Goal: Check status: Check status

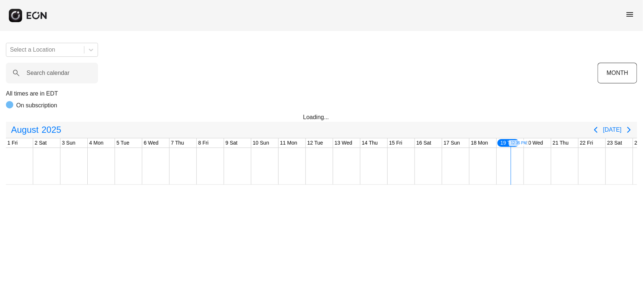
scroll to position [0, 213]
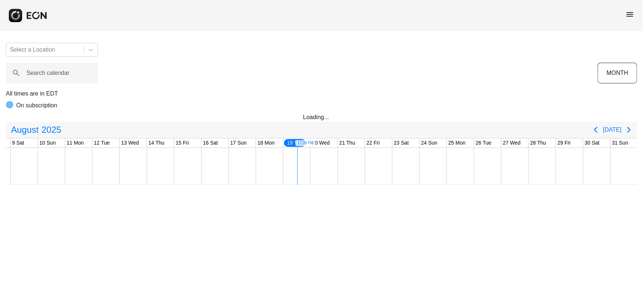
click at [626, 11] on span "menu" at bounding box center [629, 14] width 9 height 9
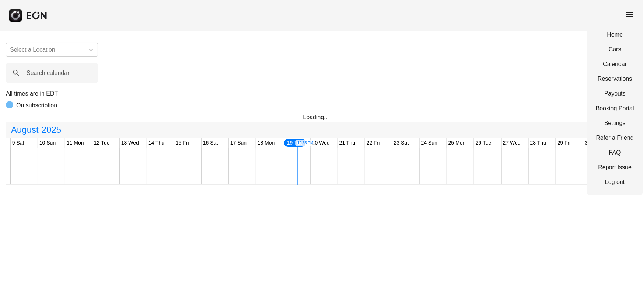
click at [604, 87] on div "Home Cars Calendar Reservations Payouts Booking Portal Settings Refer a Friend …" at bounding box center [615, 108] width 56 height 174
click at [601, 77] on link "Reservations" at bounding box center [615, 78] width 38 height 9
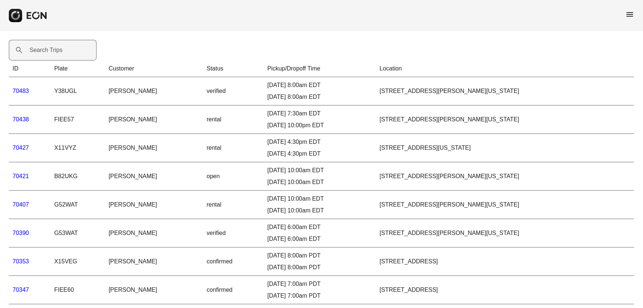
click at [46, 47] on label "Search Trips" at bounding box center [45, 50] width 33 height 9
click at [46, 47] on Trips "Search Trips" at bounding box center [53, 50] width 88 height 21
paste Trips "*****"
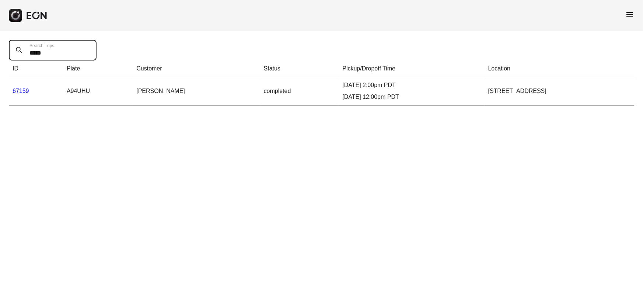
type Trips "*****"
click at [23, 90] on link "67159" at bounding box center [21, 91] width 17 height 6
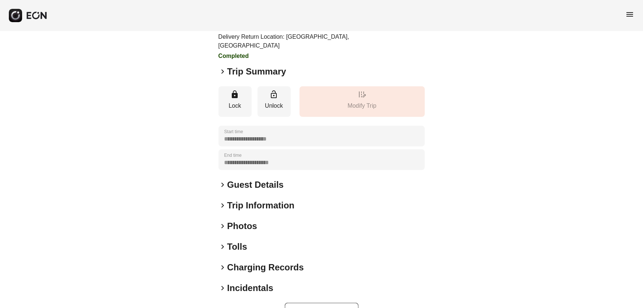
scroll to position [89, 0]
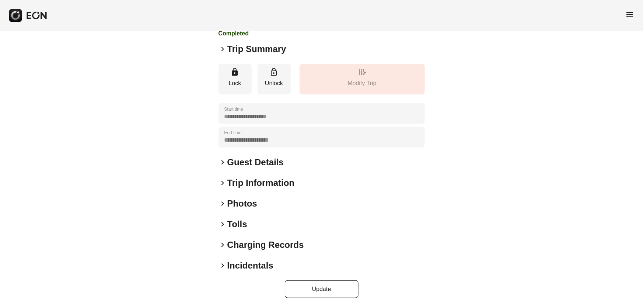
click at [251, 264] on h2 "Incidentals" at bounding box center [250, 265] width 46 height 12
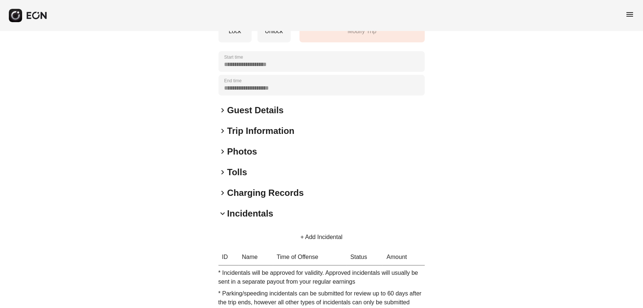
scroll to position [188, 0]
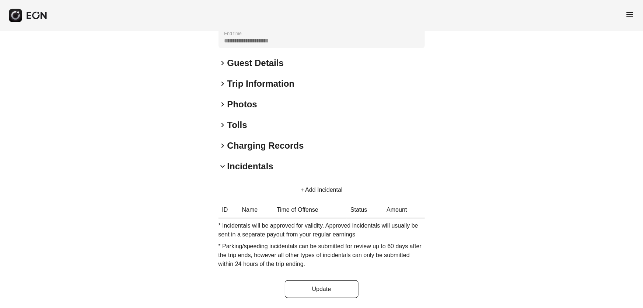
click at [244, 122] on h2 "Tolls" at bounding box center [237, 125] width 20 height 12
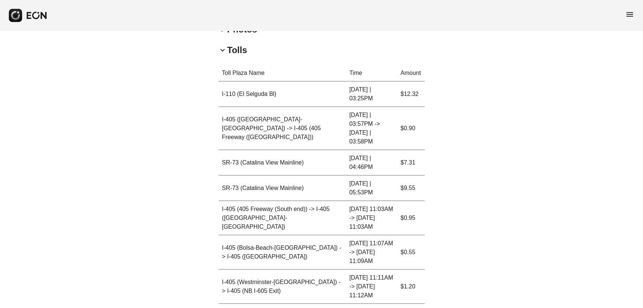
scroll to position [255, 0]
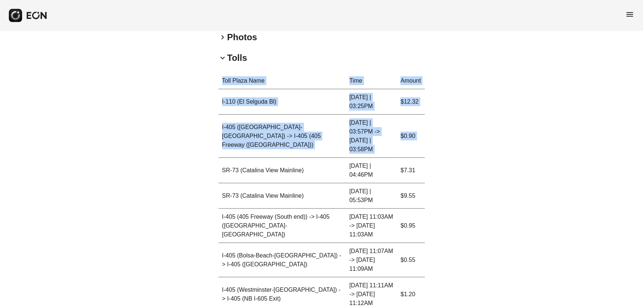
drag, startPoint x: 221, startPoint y: 139, endPoint x: 433, endPoint y: 139, distance: 211.5
click at [433, 139] on div "**********" at bounding box center [321, 156] width 643 height 760
click at [388, 183] on td "07.29.25 | 05:53PM" at bounding box center [371, 195] width 51 height 25
click at [221, 158] on td "SR-73 (Catalina View Mainline)" at bounding box center [283, 170] width 128 height 25
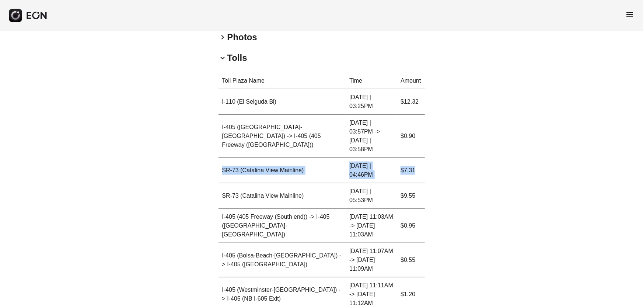
drag, startPoint x: 223, startPoint y: 137, endPoint x: 417, endPoint y: 138, distance: 194.2
click at [417, 158] on tr "SR-73 (Catalina View Mainline) 07.29.25 | 04:46PM $7.31" at bounding box center [322, 170] width 206 height 25
copy tr "SR-73 (Catalina View Mainline) 07.29.25 | 04:46PM $7.31"
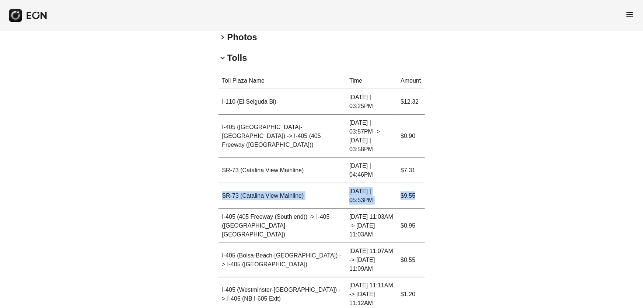
drag, startPoint x: 223, startPoint y: 155, endPoint x: 418, endPoint y: 156, distance: 195.0
click at [418, 183] on tr "SR-73 (Catalina View Mainline) 07.29.25 | 05:53PM $9.55" at bounding box center [322, 195] width 206 height 25
copy tr "SR-73 (Catalina View Mainline) 07.29.25 | 05:53PM $9.55"
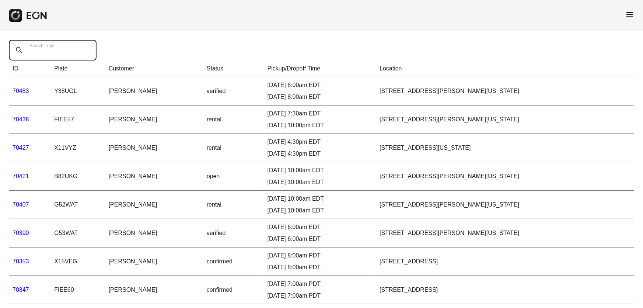
click at [65, 50] on Trips "Search Trips" at bounding box center [53, 50] width 88 height 21
paste Trips "*****"
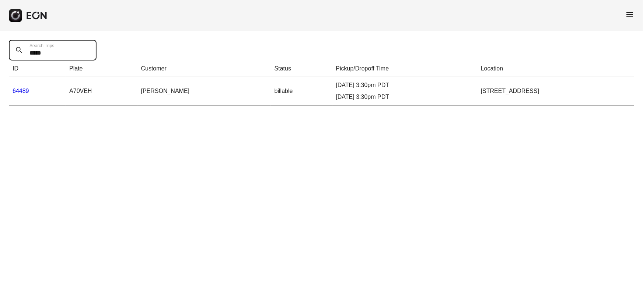
type Trips "*****"
click at [24, 88] on link "64489" at bounding box center [21, 91] width 17 height 6
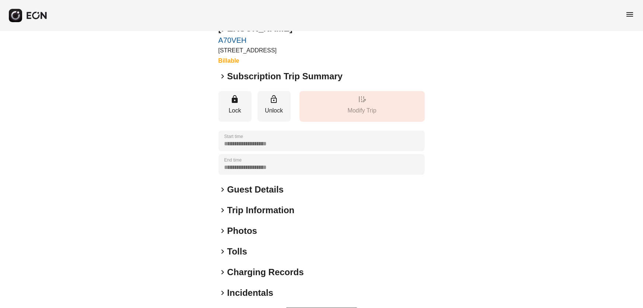
scroll to position [59, 0]
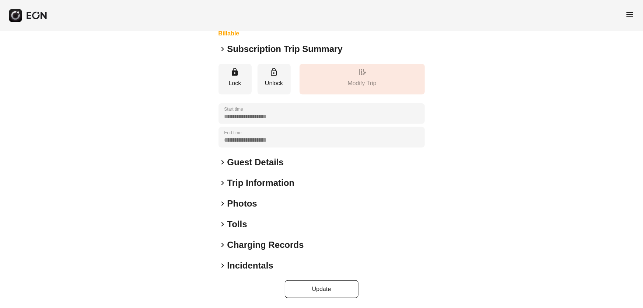
click at [232, 222] on h2 "Tolls" at bounding box center [237, 224] width 20 height 12
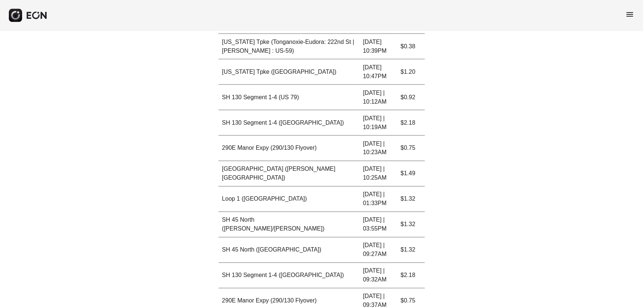
scroll to position [549, 0]
